Goal: Task Accomplishment & Management: Manage account settings

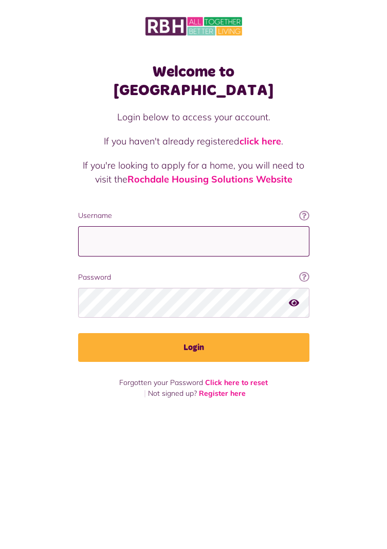
click at [210, 226] on input "Username" at bounding box center [193, 241] width 231 height 30
type input "**********"
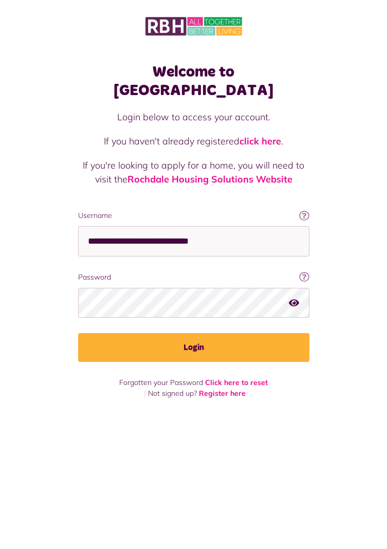
click at [78, 333] on button "Login" at bounding box center [193, 347] width 231 height 29
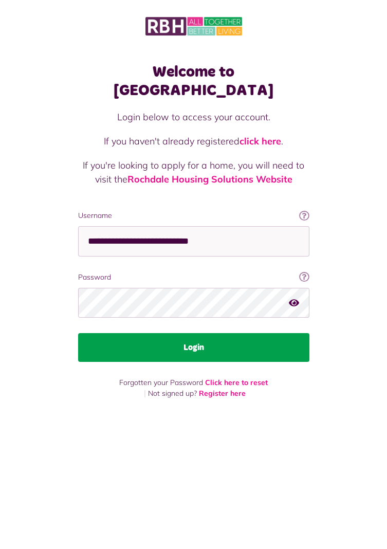
click at [223, 333] on button "Login" at bounding box center [193, 347] width 231 height 29
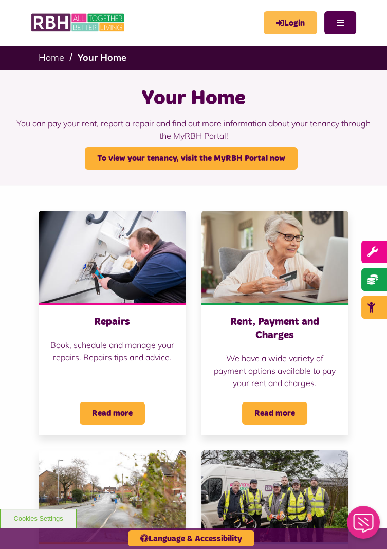
click at [286, 19] on link "Login" at bounding box center [290, 22] width 53 height 23
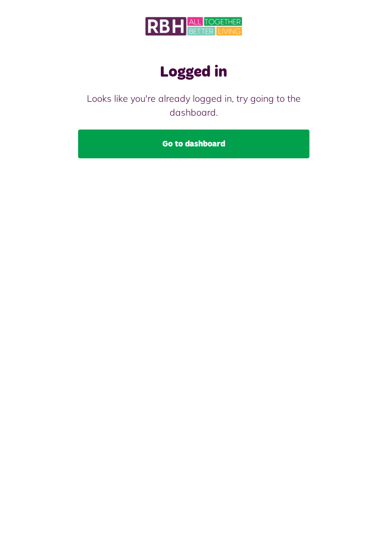
click at [257, 142] on link "Go to dashboard" at bounding box center [193, 144] width 231 height 29
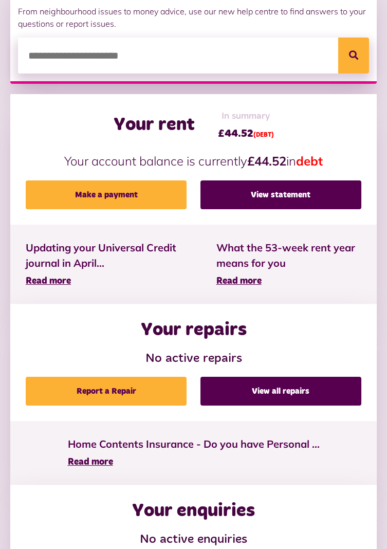
scroll to position [183, 0]
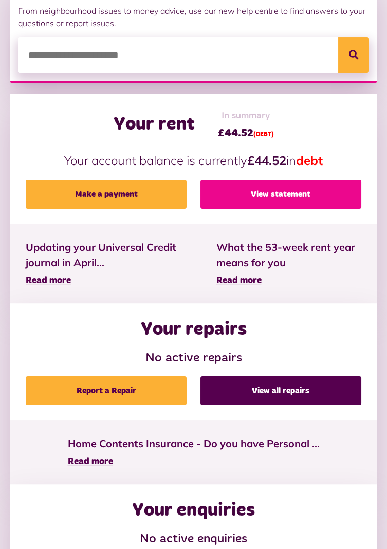
click at [331, 197] on link "View statement" at bounding box center [281, 194] width 161 height 29
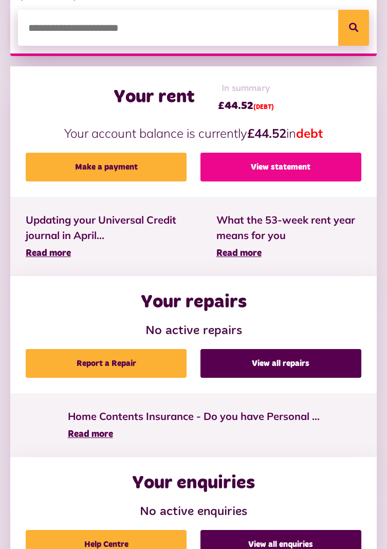
scroll to position [216, 0]
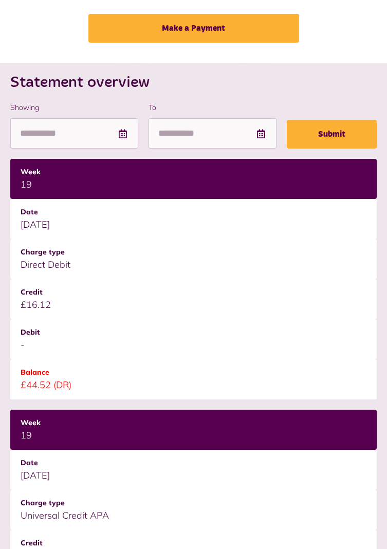
scroll to position [78, 0]
